Goal: Task Accomplishment & Management: Manage account settings

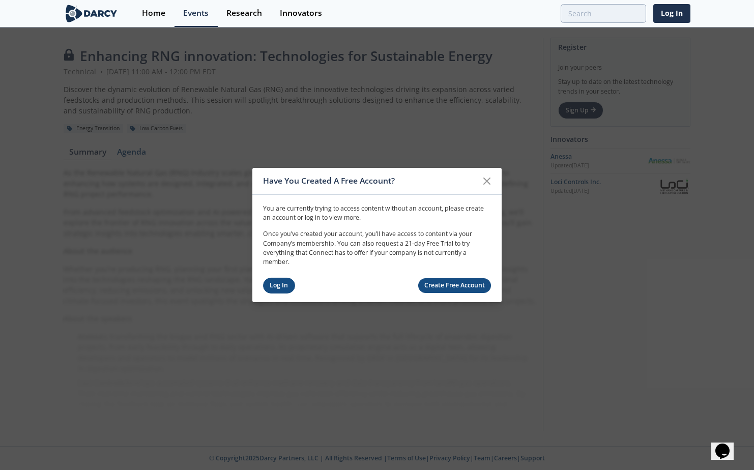
click at [286, 287] on link "Log In" at bounding box center [279, 286] width 32 height 16
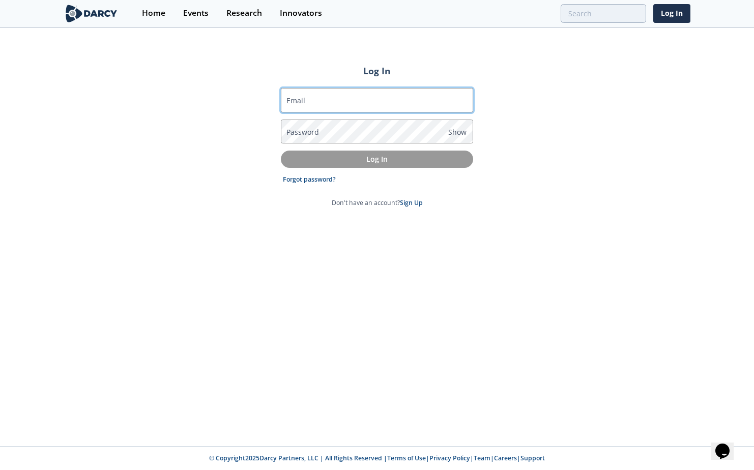
click at [380, 106] on input "Email" at bounding box center [377, 100] width 192 height 24
type input "[EMAIL_ADDRESS][DOMAIN_NAME]"
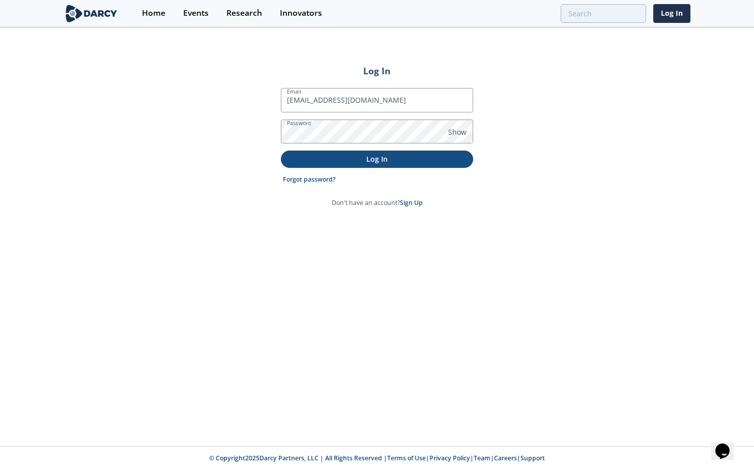
click at [397, 162] on p "Log In" at bounding box center [377, 159] width 178 height 11
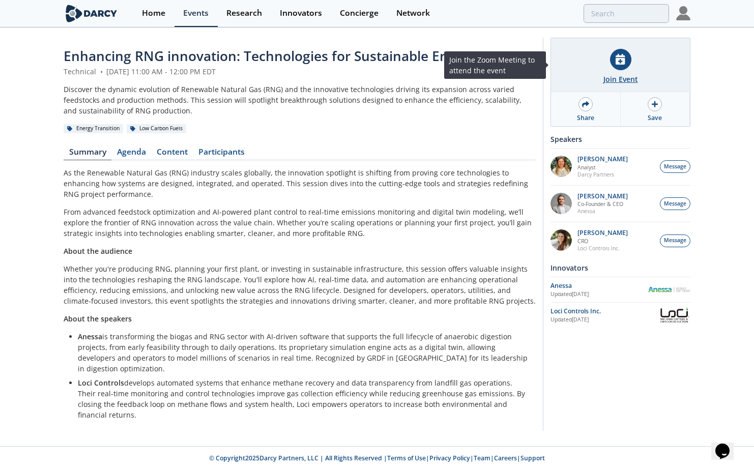
click at [623, 62] on icon at bounding box center [619, 59] width 9 height 11
